Goal: Register for event/course

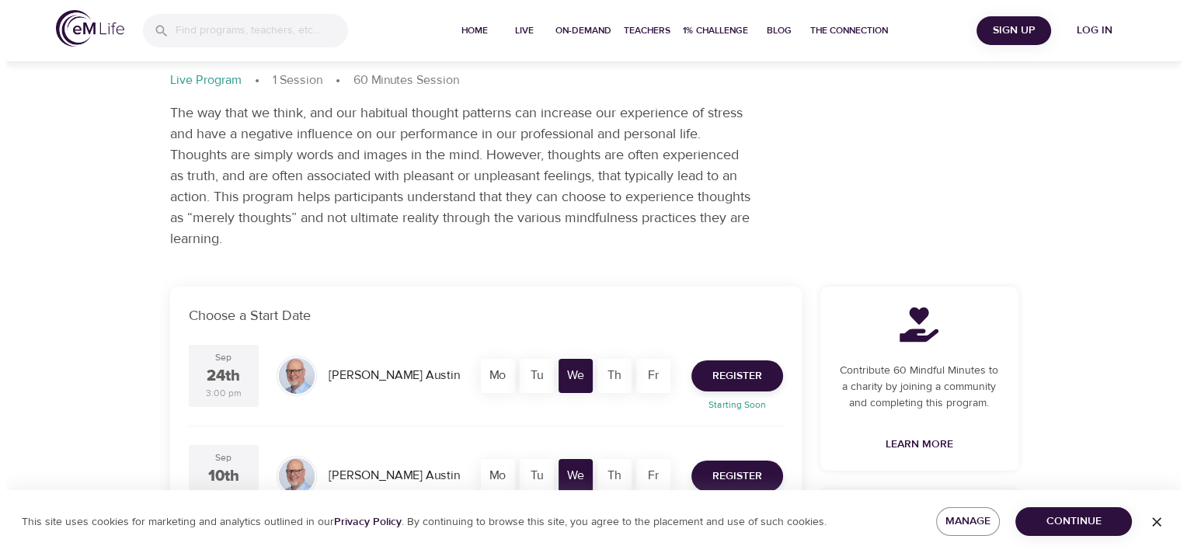
scroll to position [155, 0]
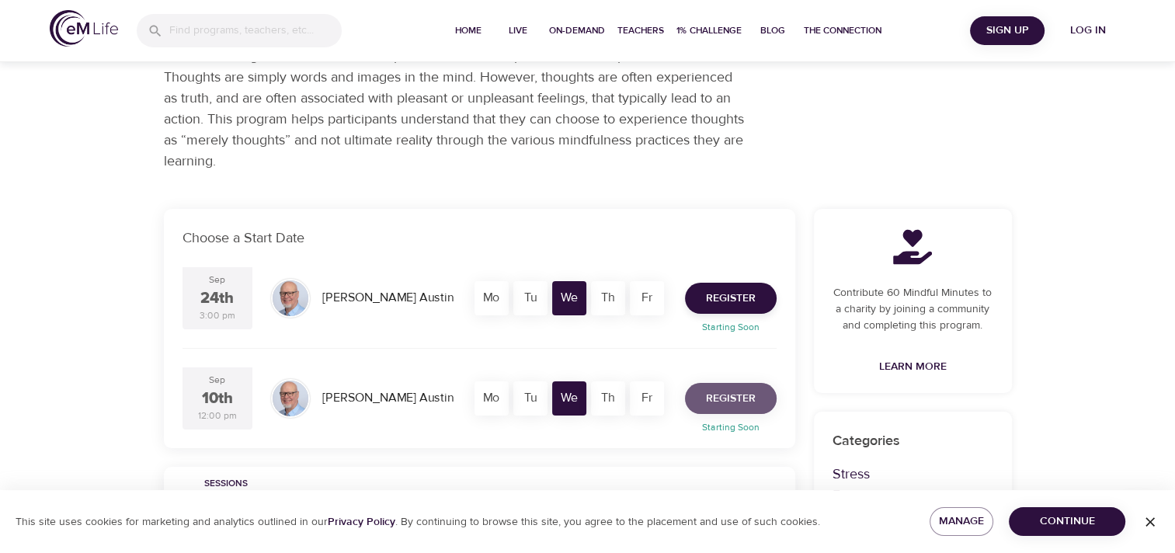
click at [740, 395] on span "Register" at bounding box center [731, 398] width 50 height 19
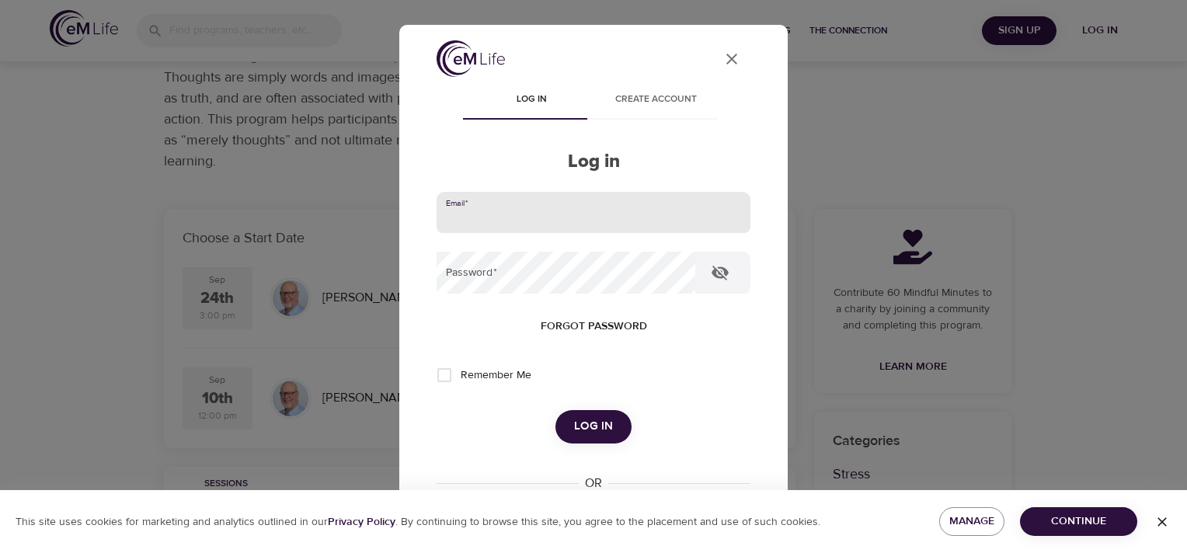
click at [548, 211] on input "email" at bounding box center [594, 213] width 314 height 42
type input "ctabellione@metlife.com"
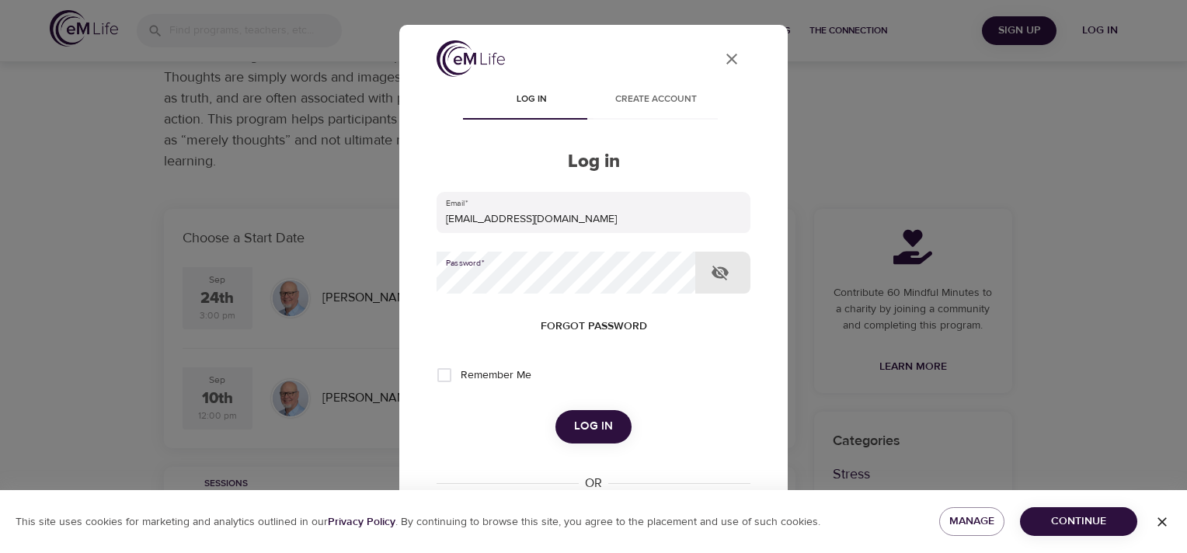
click at [589, 322] on span "Forgot password" at bounding box center [594, 326] width 106 height 19
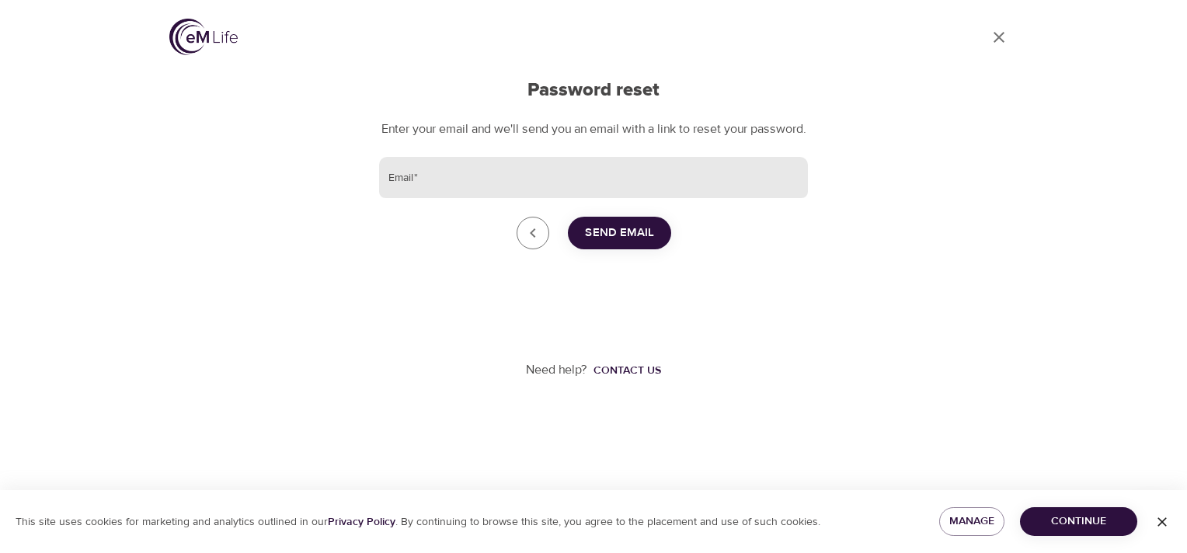
click at [484, 199] on input "Email   *" at bounding box center [593, 178] width 429 height 42
type input "ctabellione@metlife.com"
click at [615, 243] on span "Send Email" at bounding box center [619, 233] width 69 height 20
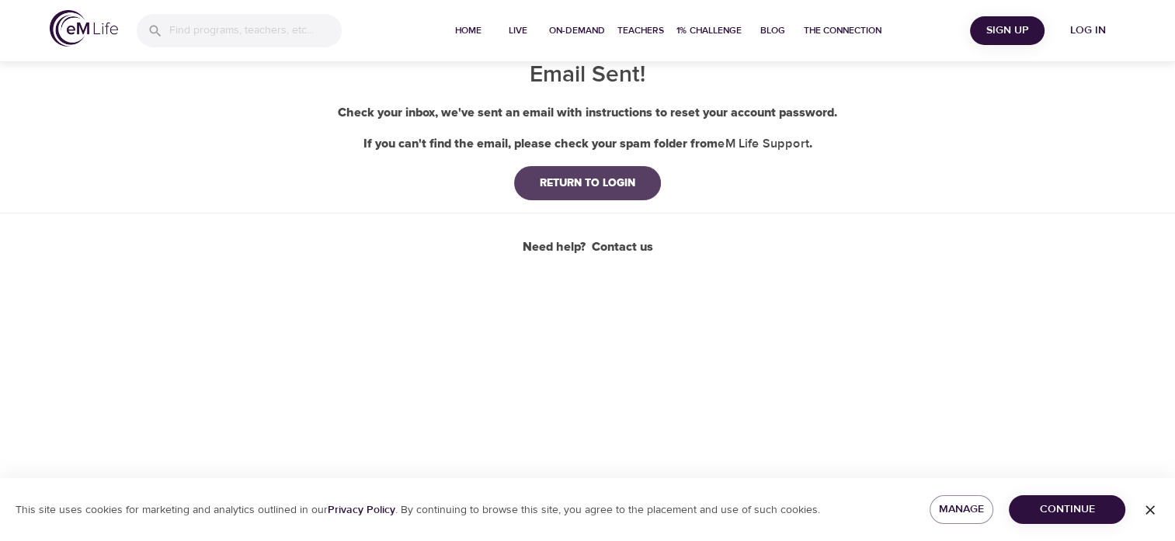
click at [580, 184] on div "RETURN TO LOGIN" at bounding box center [588, 184] width 120 height 16
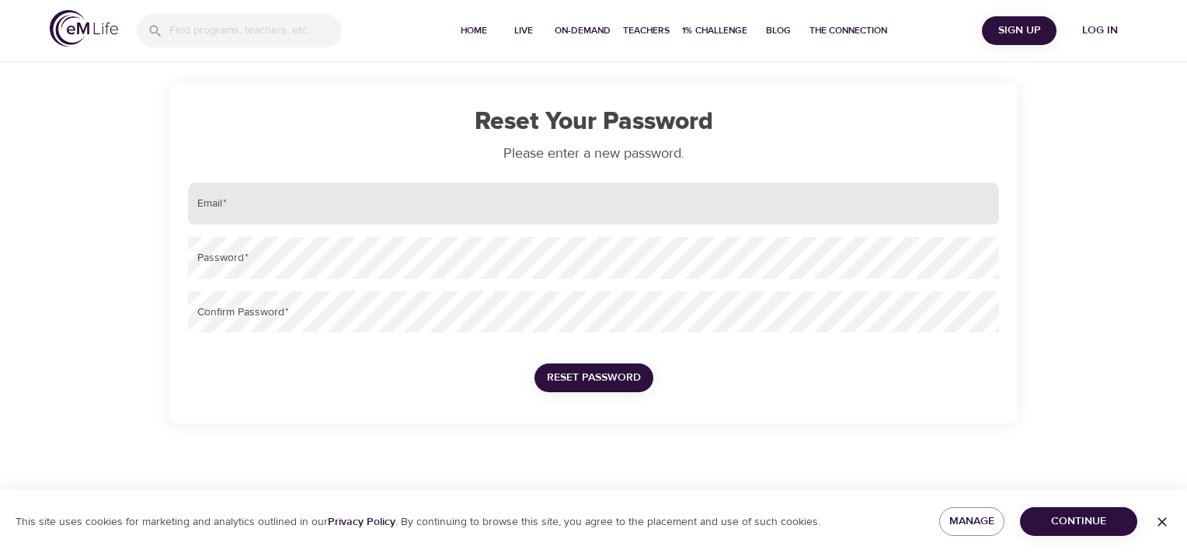
click at [211, 208] on input "email" at bounding box center [593, 204] width 811 height 42
type input "ctabellione@metlife.com"
click at [534, 364] on button "Reset Password" at bounding box center [593, 378] width 119 height 29
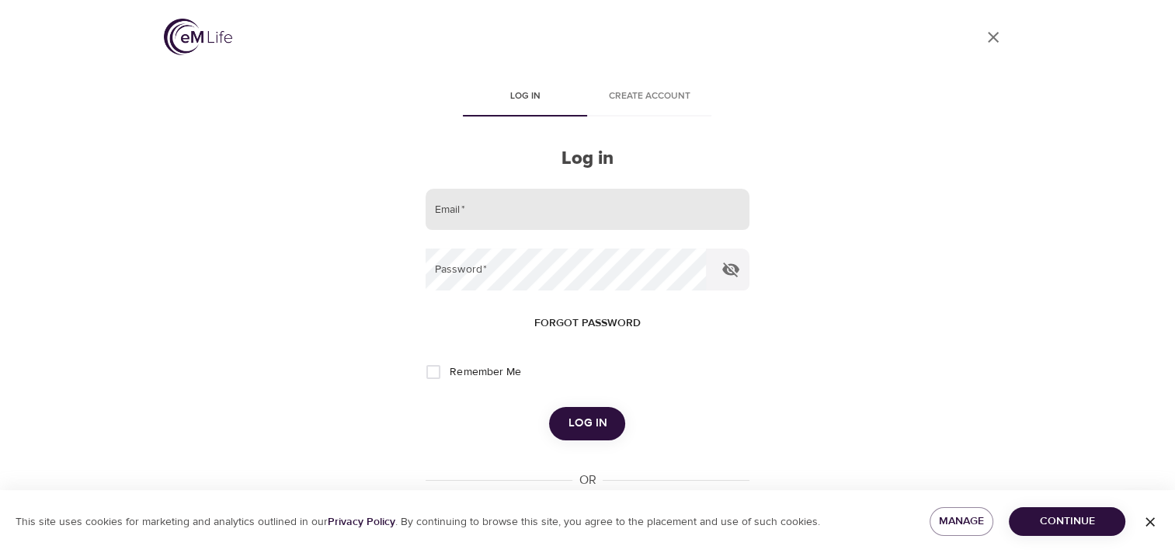
click at [473, 214] on input "email" at bounding box center [587, 210] width 323 height 42
type input "ctabellione@metlife.com"
drag, startPoint x: 440, startPoint y: 374, endPoint x: 458, endPoint y: 380, distance: 17.9
click at [440, 376] on input "Remember Me" at bounding box center [433, 372] width 33 height 33
checkbox input "true"
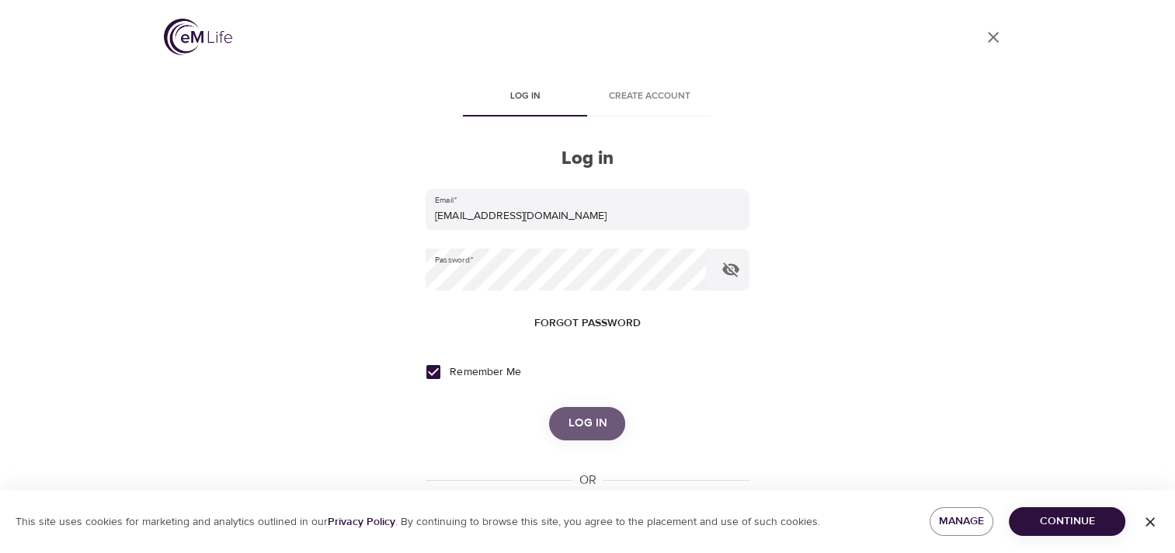
click at [609, 420] on button "Log in" at bounding box center [587, 423] width 76 height 33
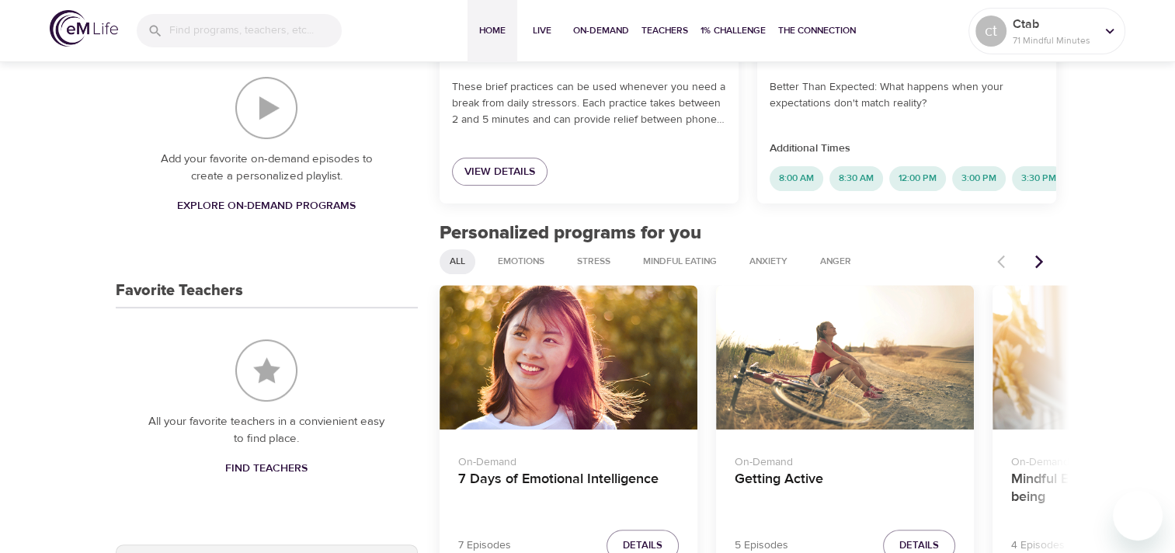
scroll to position [622, 0]
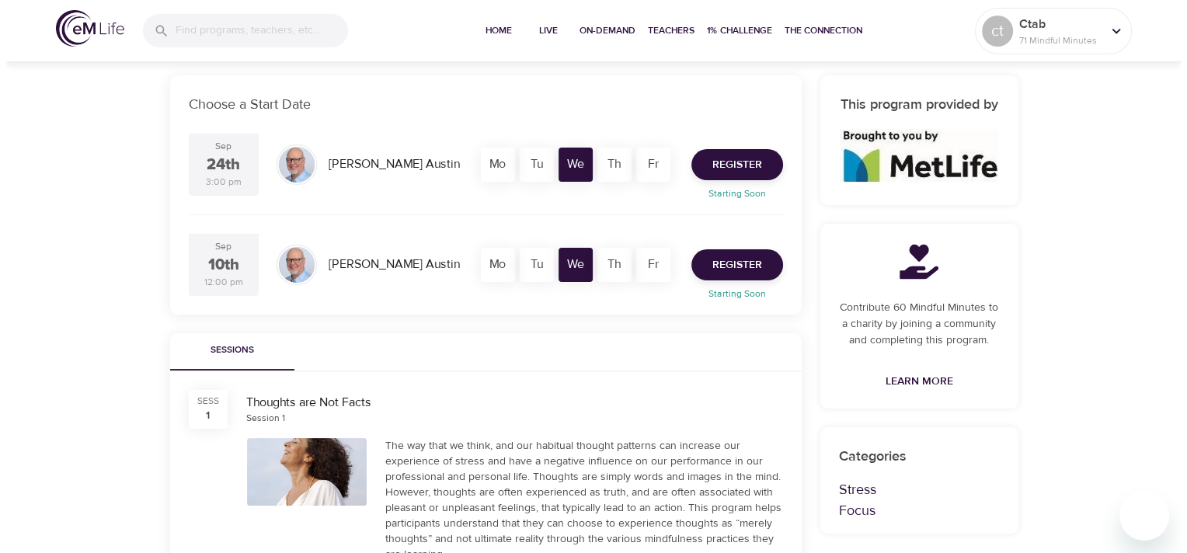
scroll to position [311, 0]
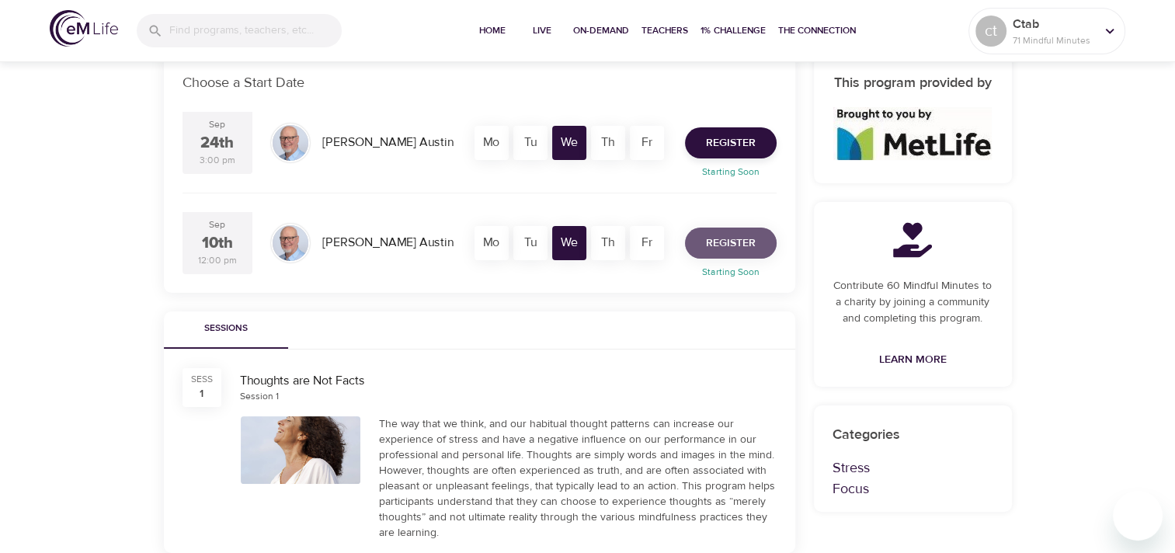
click at [731, 242] on span "Register" at bounding box center [731, 243] width 50 height 19
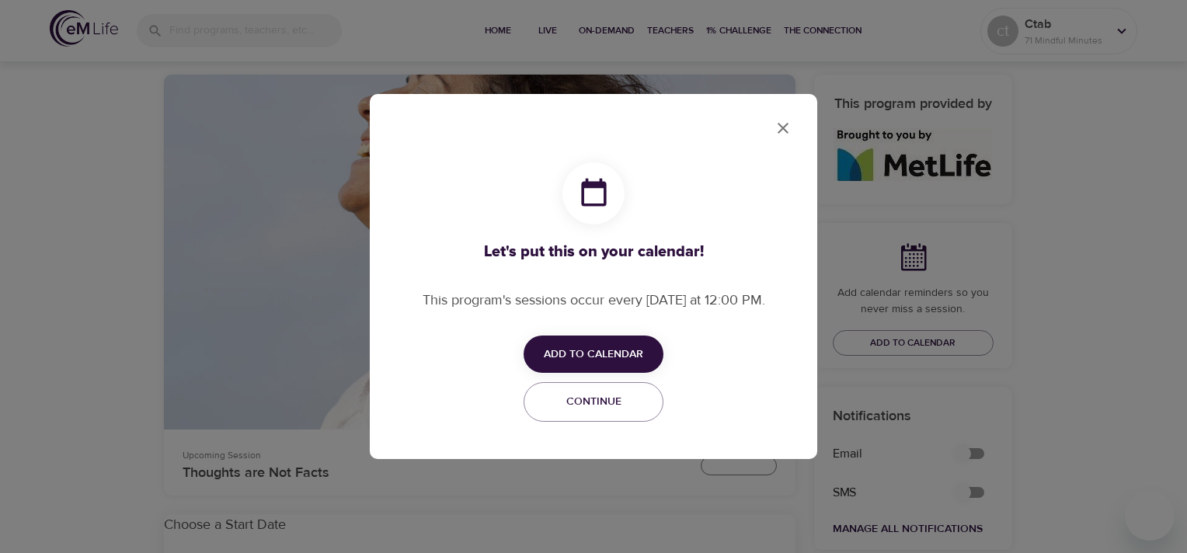
checkbox input "true"
click at [598, 345] on span "Add to Calendar" at bounding box center [593, 354] width 99 height 19
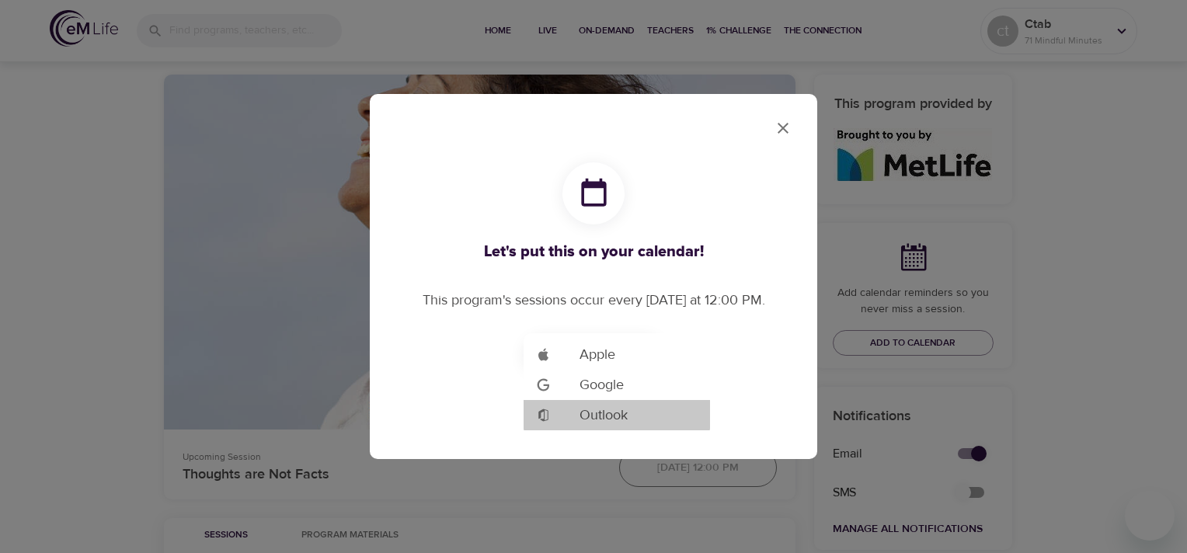
click at [602, 416] on span "Outlook" at bounding box center [604, 415] width 48 height 21
click at [780, 121] on div at bounding box center [593, 276] width 1187 height 553
